Goal: Information Seeking & Learning: Check status

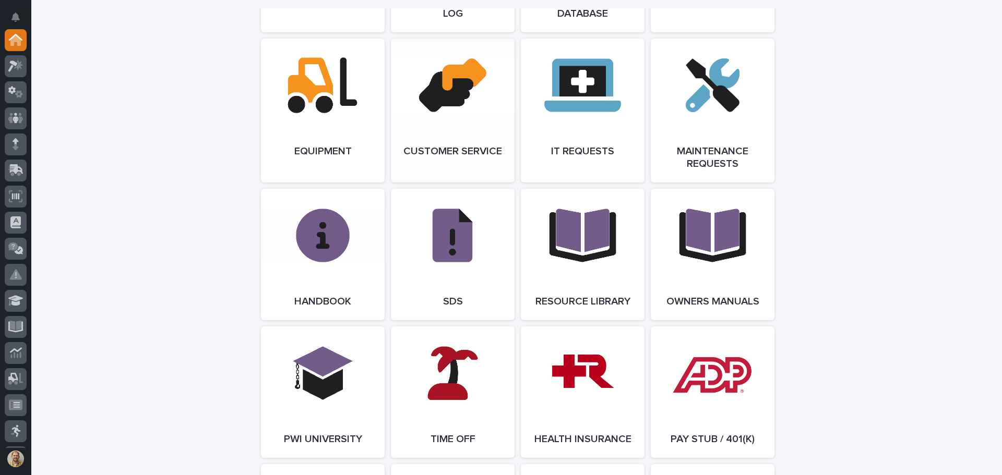
scroll to position [1356, 0]
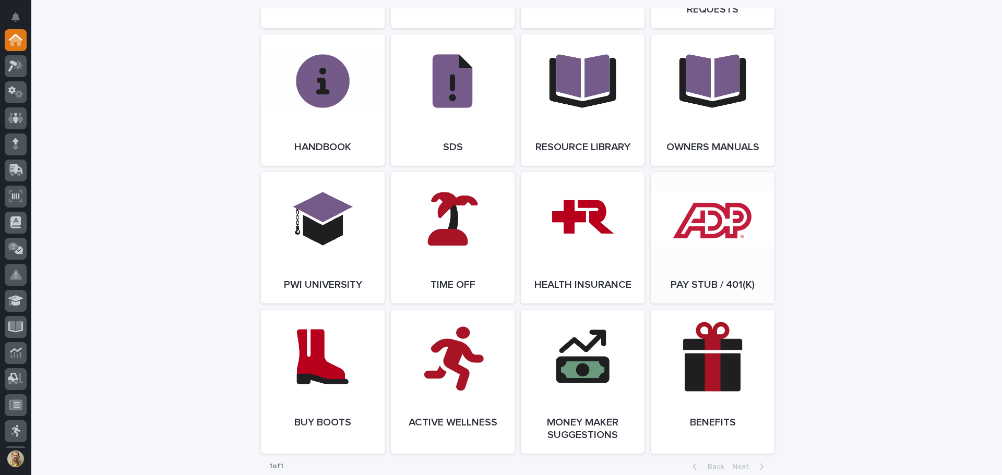
click at [708, 229] on link "Open Link" at bounding box center [713, 237] width 124 height 131
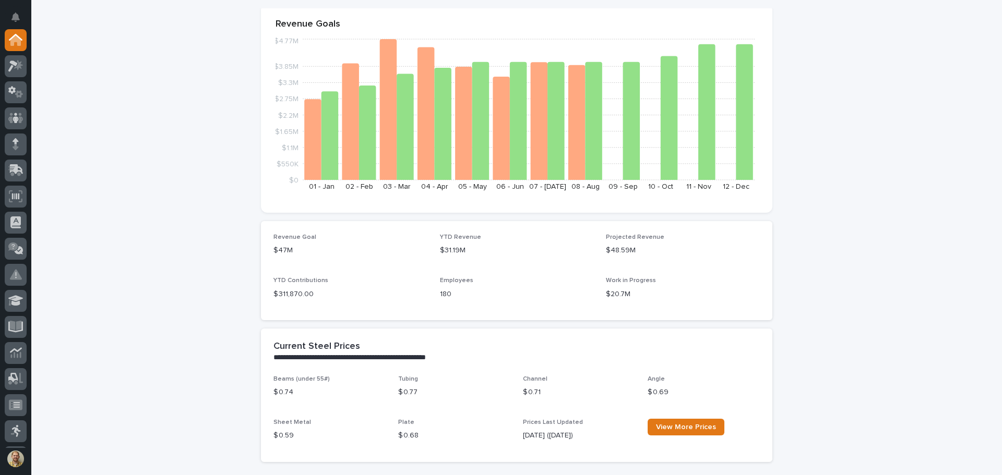
scroll to position [0, 0]
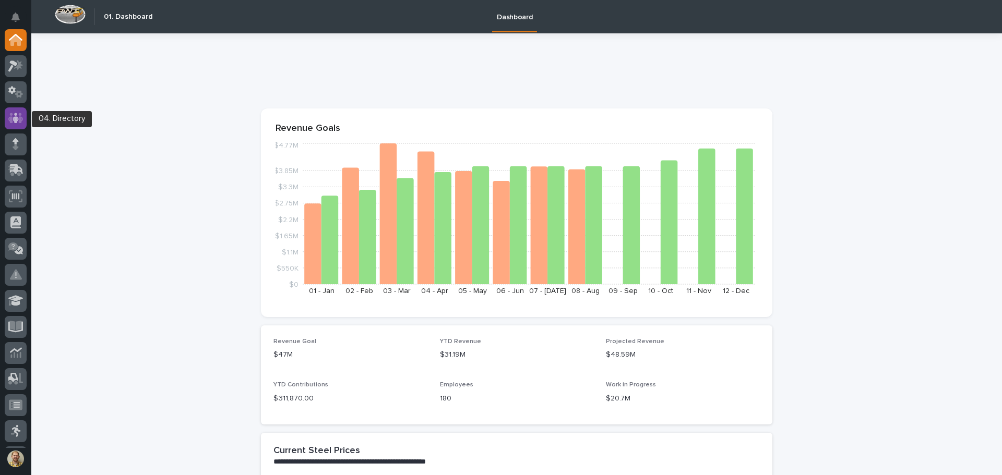
click at [18, 110] on div at bounding box center [16, 118] width 22 height 22
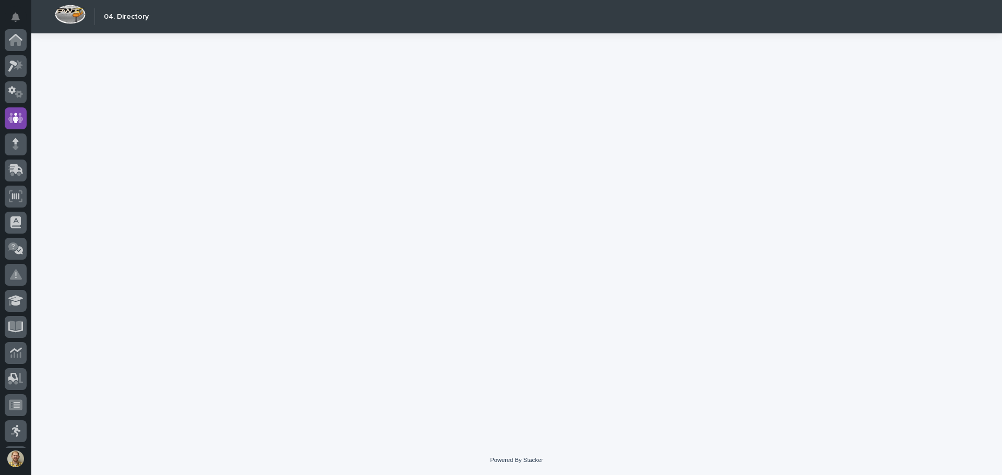
scroll to position [78, 0]
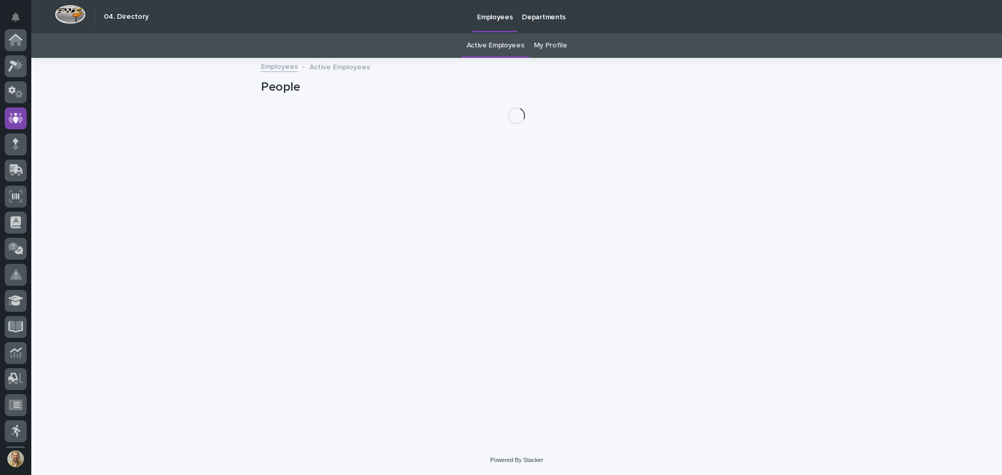
scroll to position [78, 0]
click at [542, 42] on link "My Profile" at bounding box center [550, 45] width 33 height 25
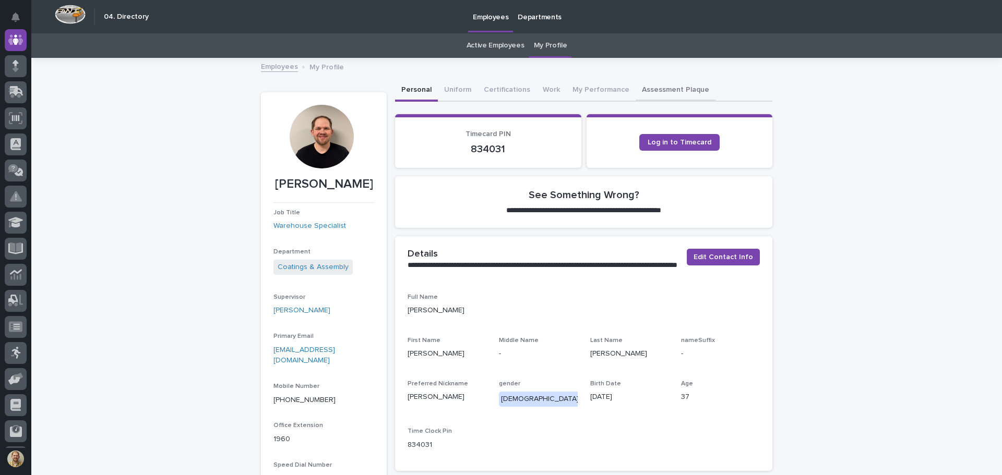
click at [647, 86] on button "Assessment Plaque" at bounding box center [675, 91] width 80 height 22
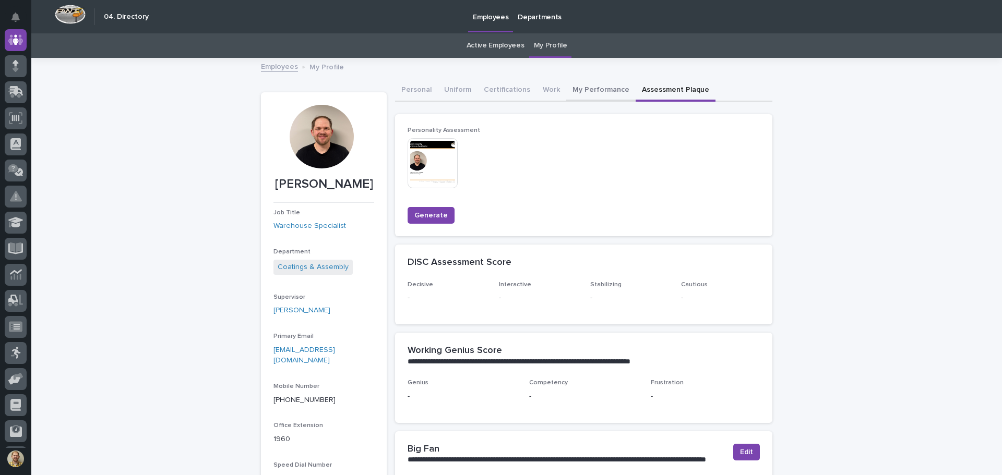
click at [609, 89] on button "My Performance" at bounding box center [600, 91] width 69 height 22
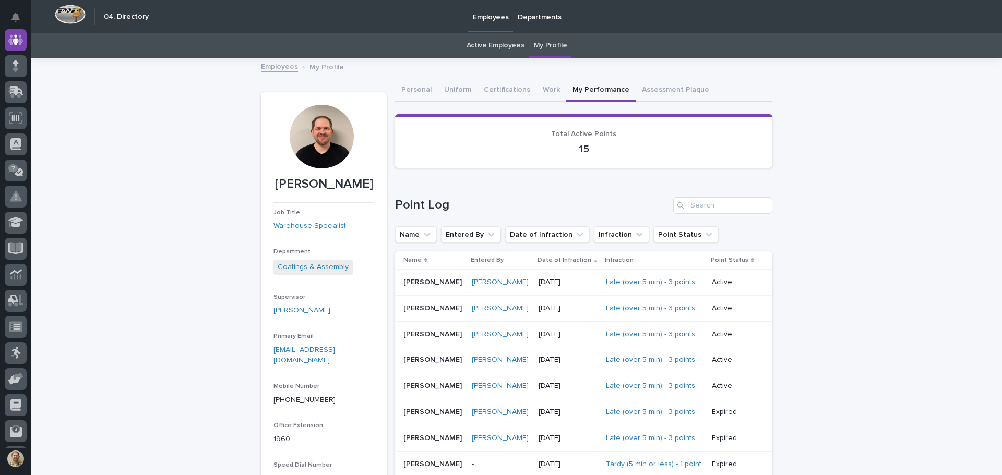
click at [161, 351] on div "Loading... Saving… Loading... Saving… Kenny Beachy Kenny Beachy Job Title Wareh…" at bounding box center [516, 444] width 970 height 770
click at [654, 87] on button "Assessment Plaque" at bounding box center [675, 91] width 80 height 22
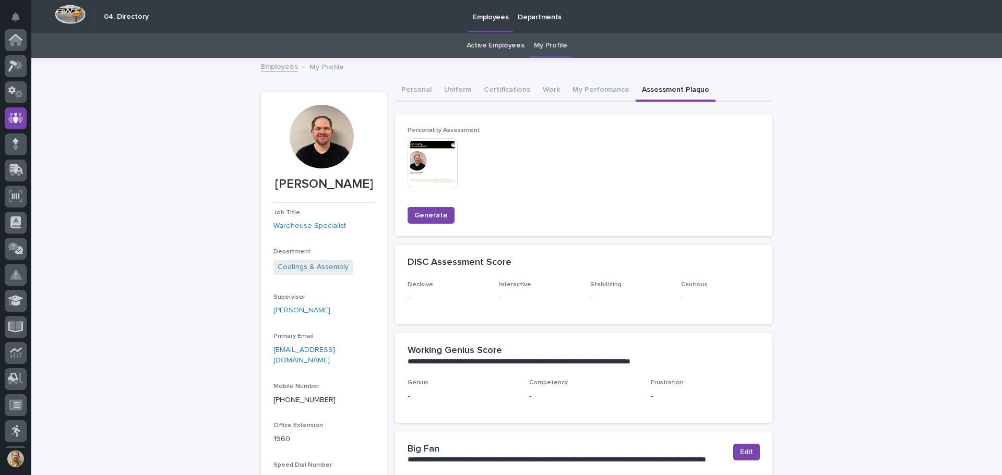
scroll to position [78, 0]
click at [542, 96] on button "Work" at bounding box center [551, 91] width 30 height 22
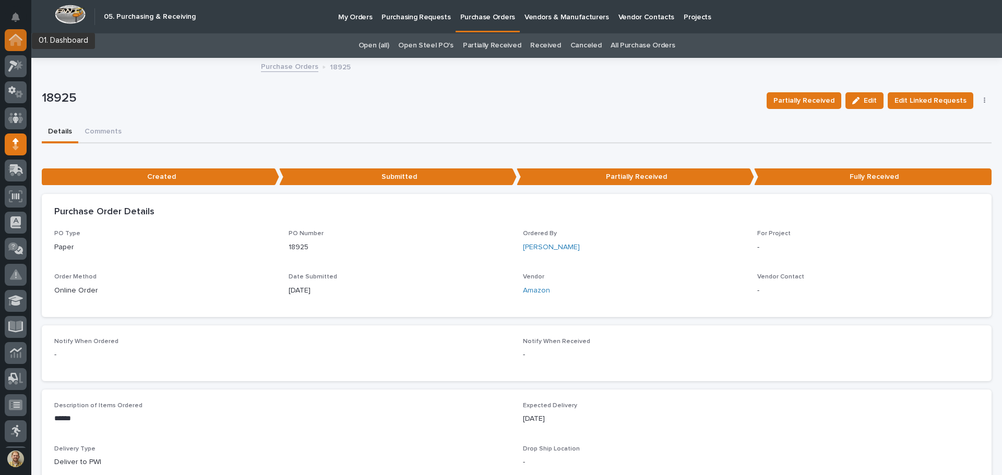
click at [15, 42] on icon at bounding box center [15, 40] width 10 height 10
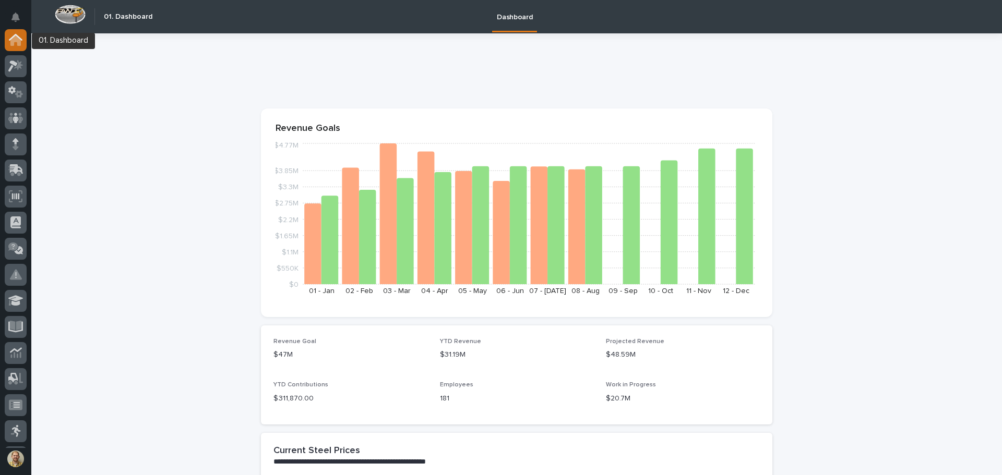
click at [10, 43] on icon at bounding box center [15, 40] width 10 height 10
click at [8, 64] on icon at bounding box center [15, 66] width 15 height 12
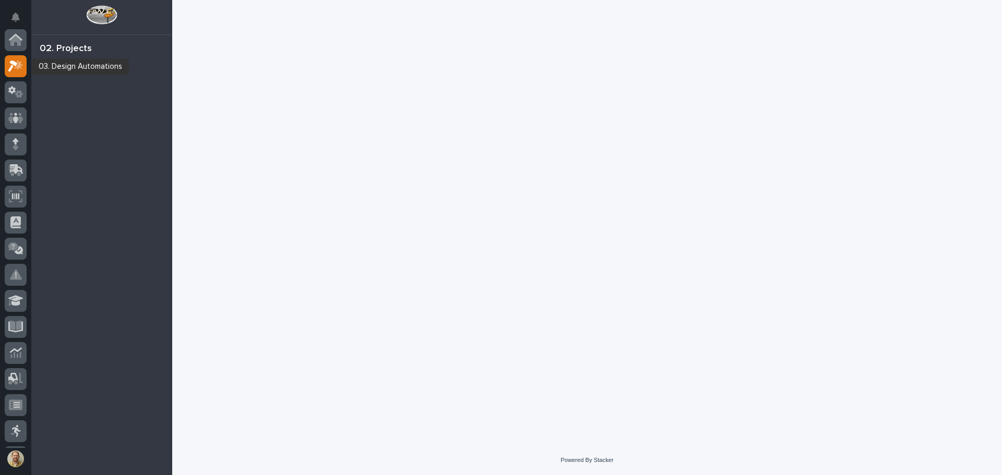
scroll to position [26, 0]
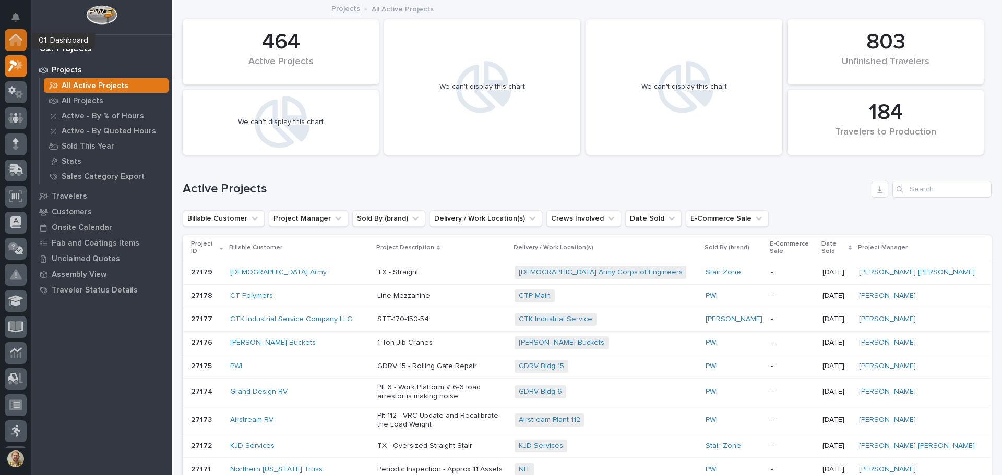
click at [17, 40] on icon at bounding box center [15, 40] width 10 height 10
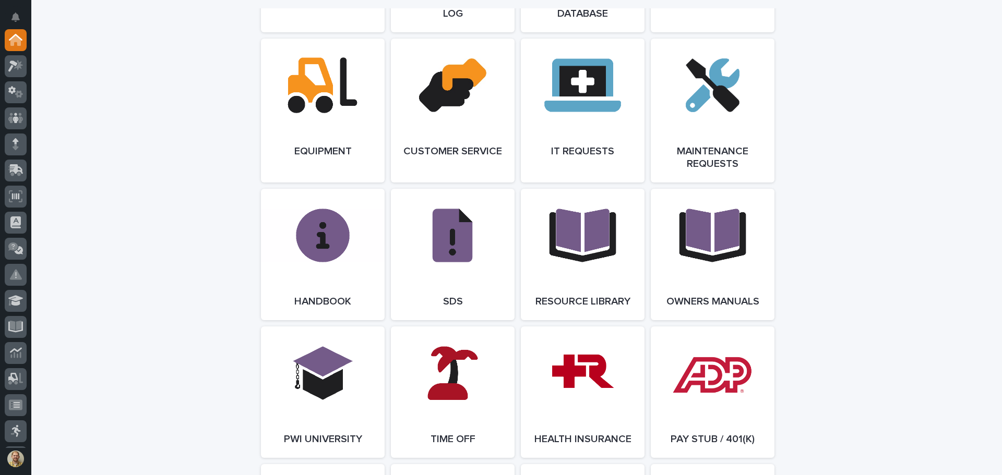
scroll to position [1392, 0]
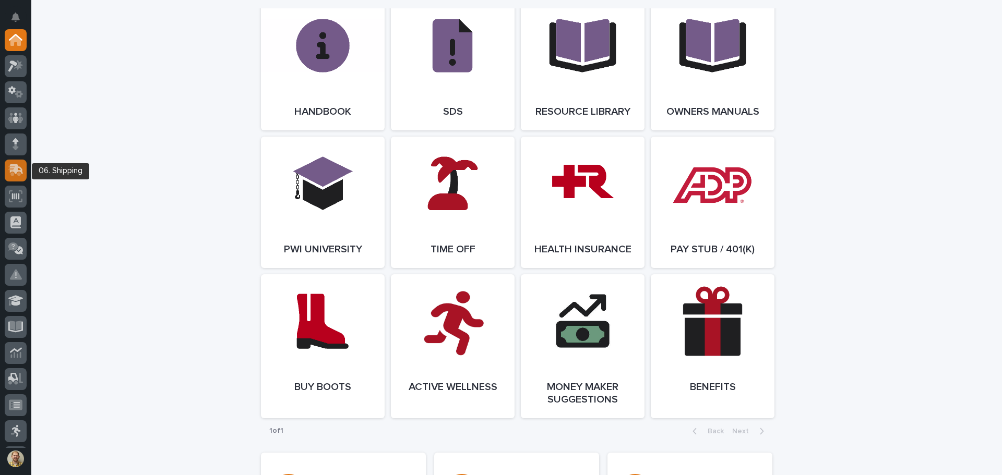
click at [6, 171] on div at bounding box center [16, 171] width 22 height 22
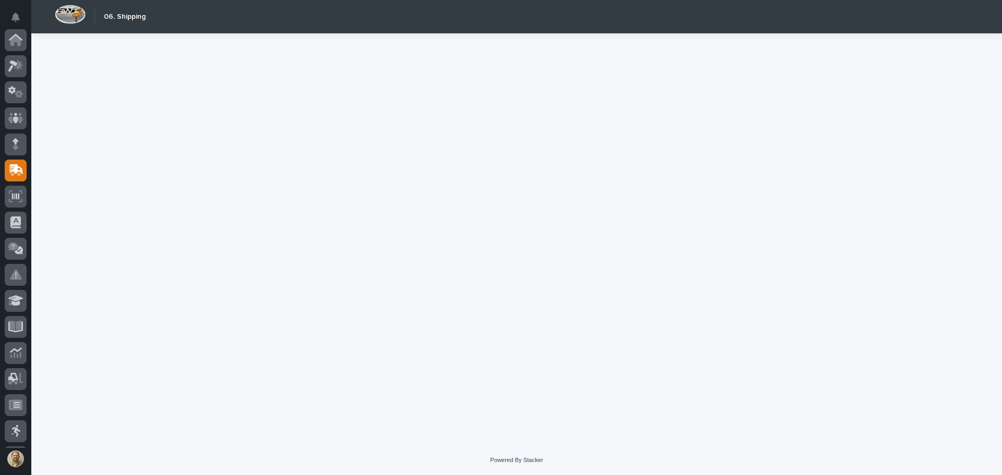
scroll to position [129, 0]
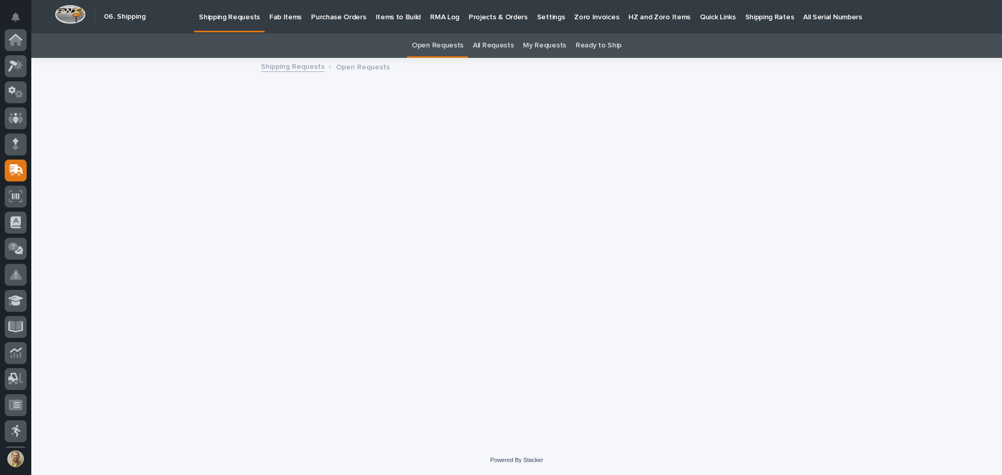
scroll to position [129, 0]
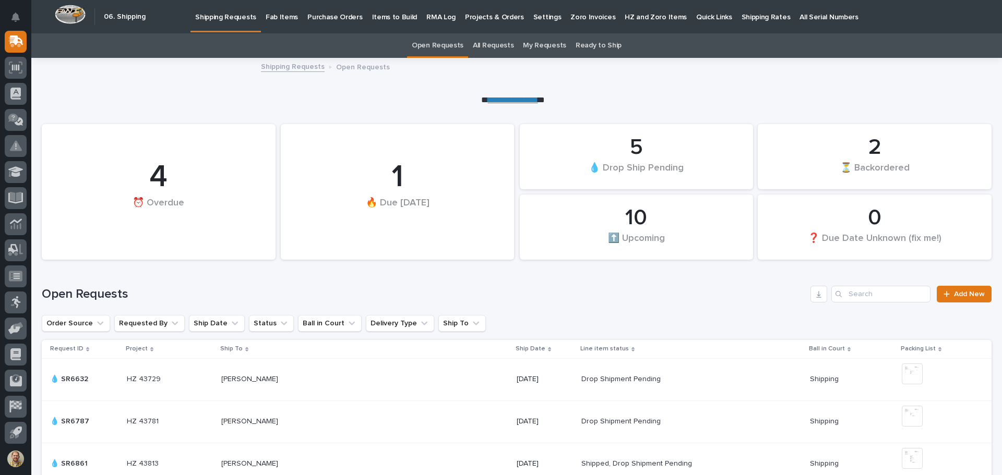
click at [282, 20] on p "Fab Items" at bounding box center [282, 11] width 32 height 22
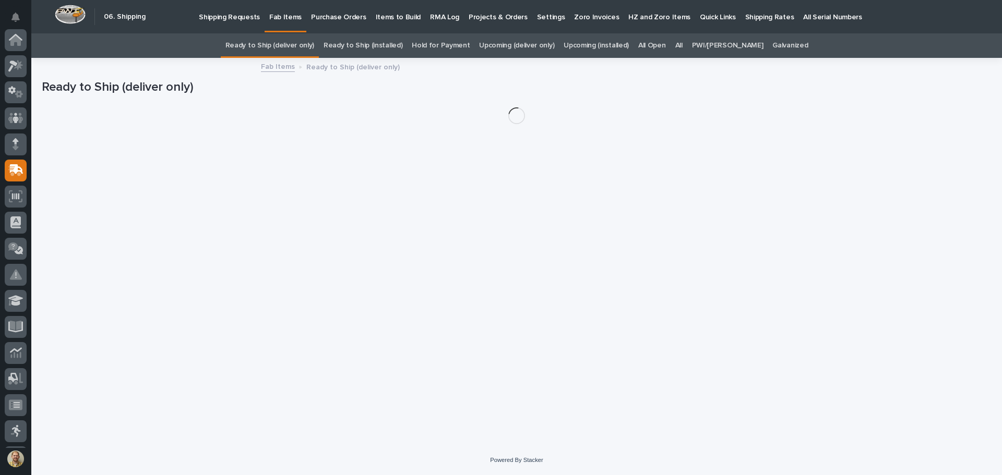
scroll to position [129, 0]
click at [682, 45] on link "All" at bounding box center [678, 45] width 7 height 25
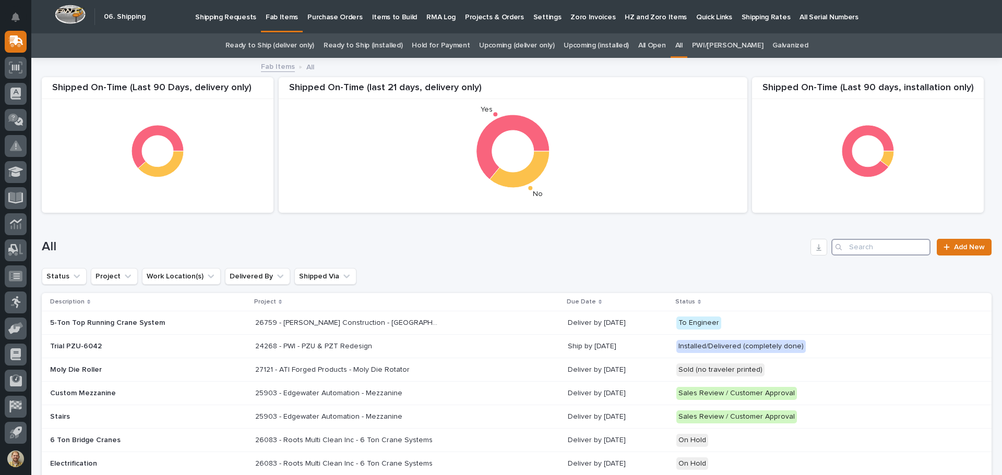
click at [863, 244] on input "Search" at bounding box center [880, 247] width 99 height 17
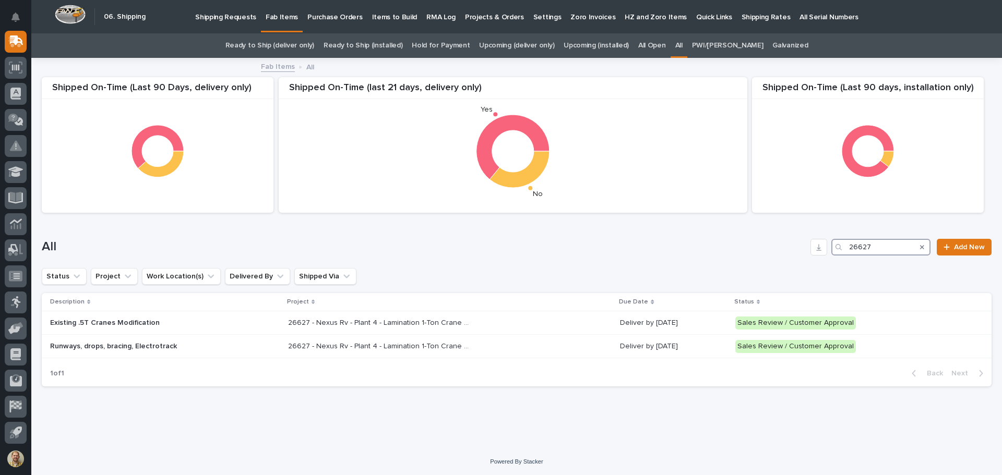
type input "26627"
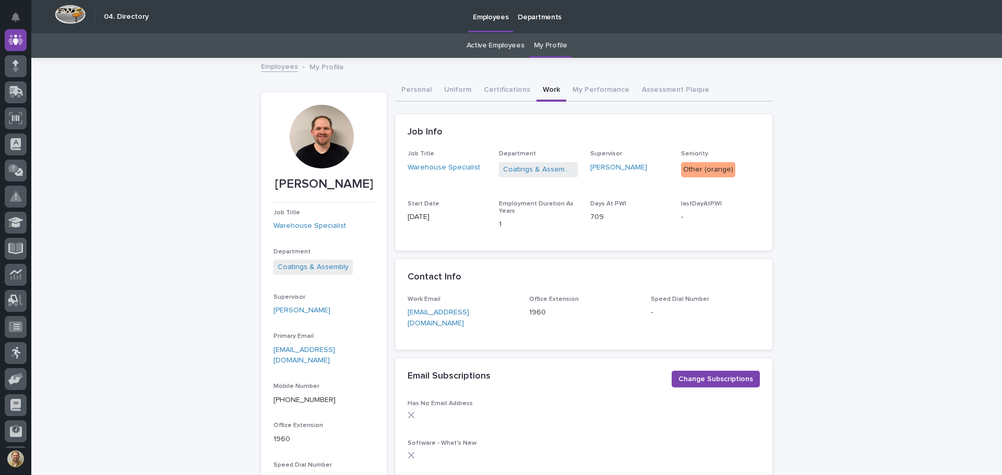
click at [281, 63] on link "Employees" at bounding box center [279, 66] width 37 height 12
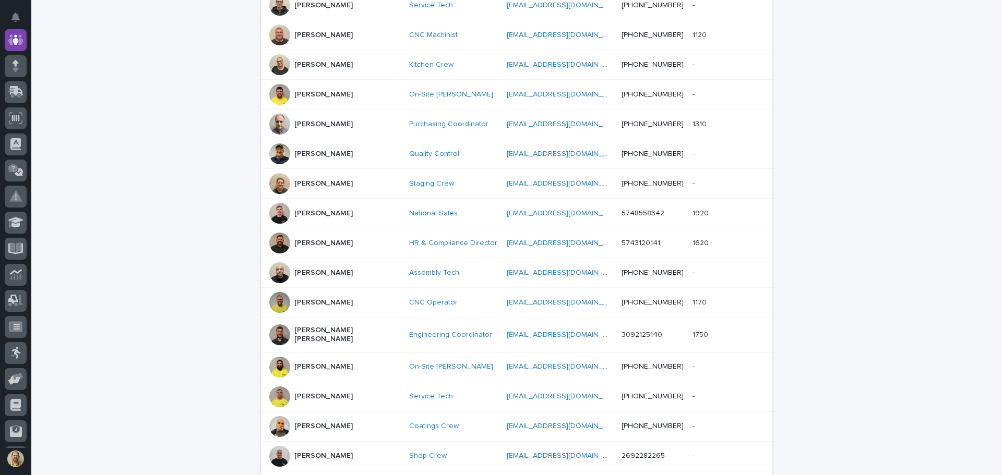
scroll to position [479, 0]
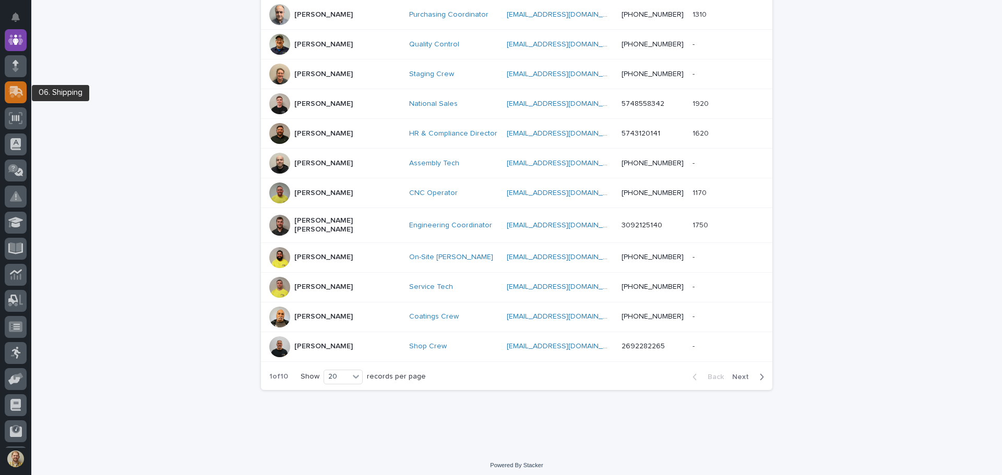
click at [19, 91] on icon at bounding box center [15, 92] width 15 height 12
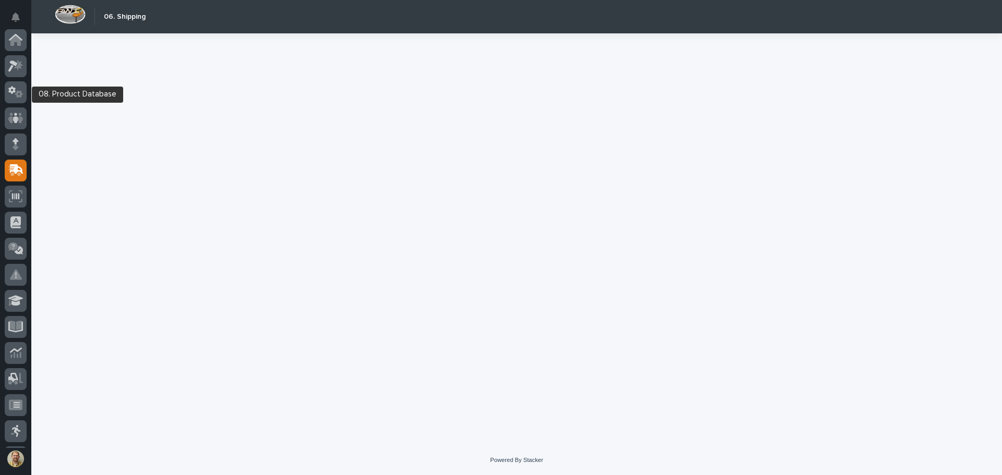
scroll to position [129, 0]
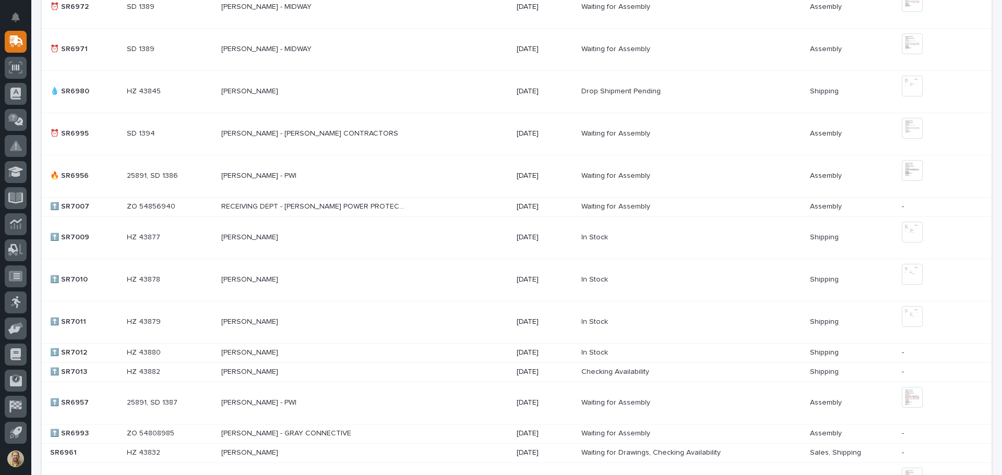
scroll to position [261, 0]
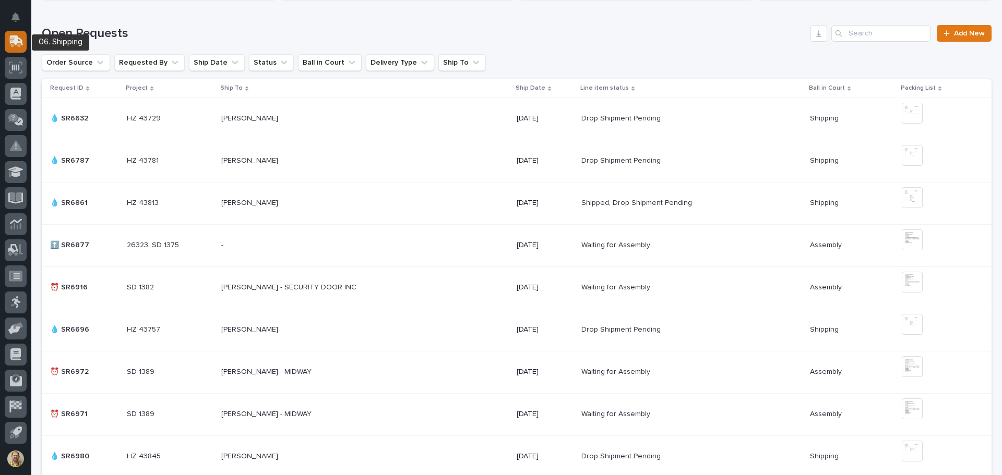
click at [23, 48] on div at bounding box center [16, 42] width 22 height 22
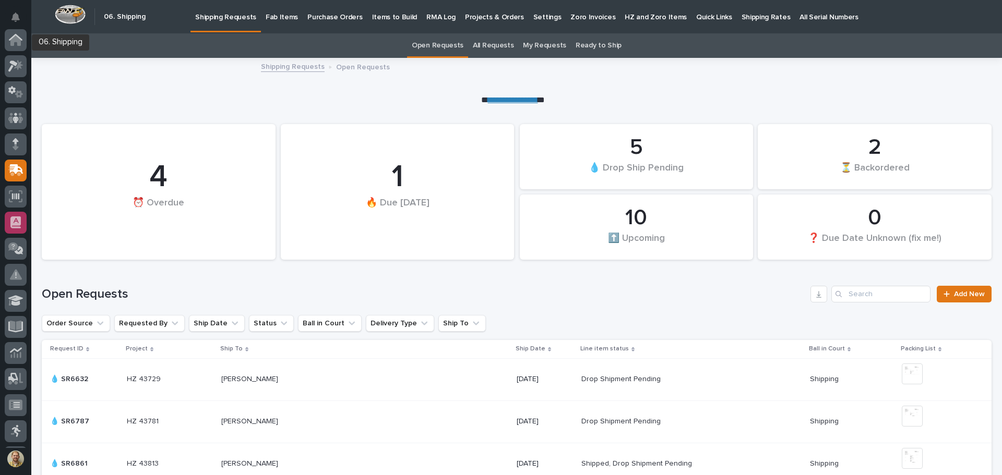
scroll to position [129, 0]
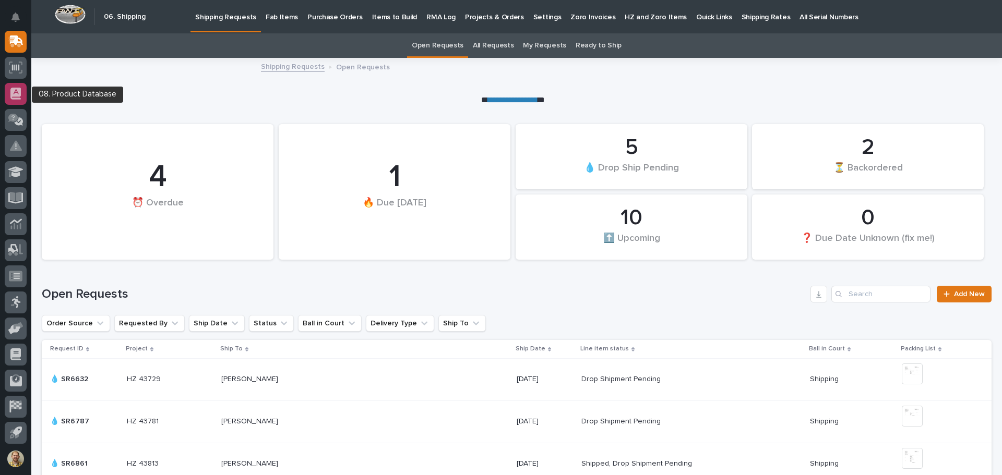
click at [21, 91] on div at bounding box center [16, 94] width 22 height 22
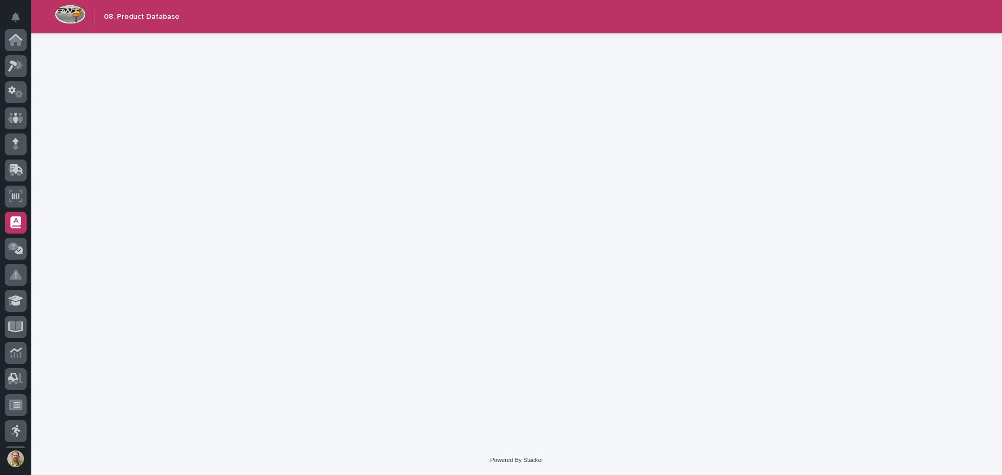
scroll to position [129, 0]
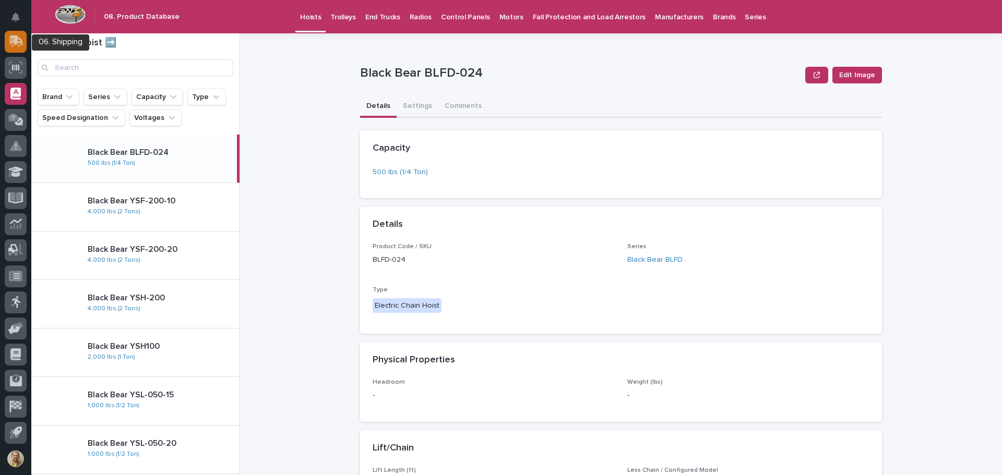
click at [21, 42] on icon at bounding box center [17, 40] width 14 height 10
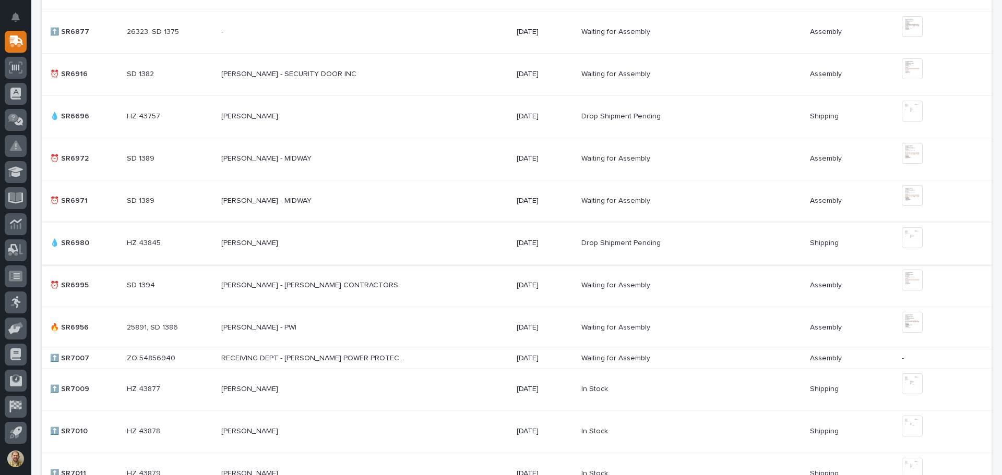
scroll to position [499, 0]
